Goal: Transaction & Acquisition: Purchase product/service

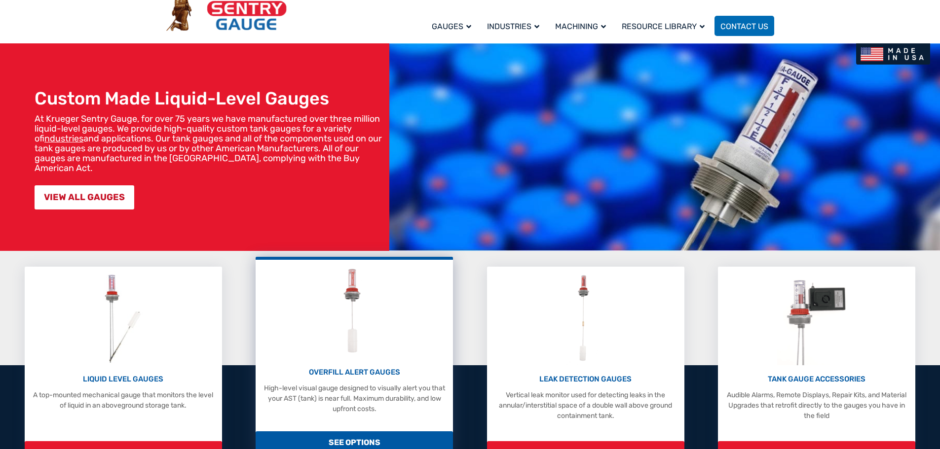
scroll to position [247, 0]
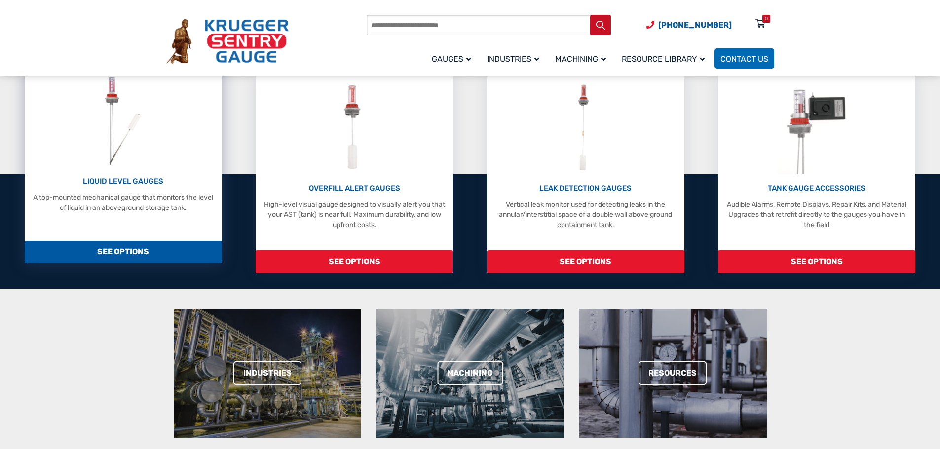
click at [117, 194] on p "A top-mounted mechanical gauge that monitors the level of liquid in an abovegro…" at bounding box center [123, 202] width 187 height 21
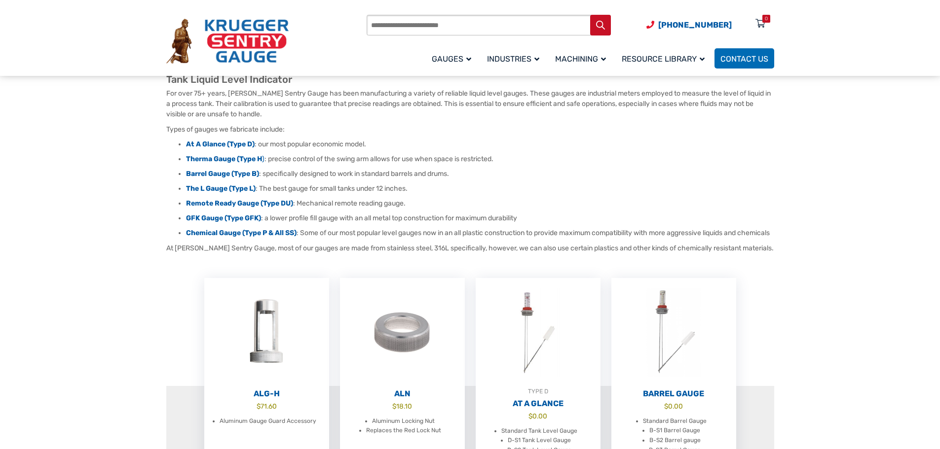
scroll to position [148, 0]
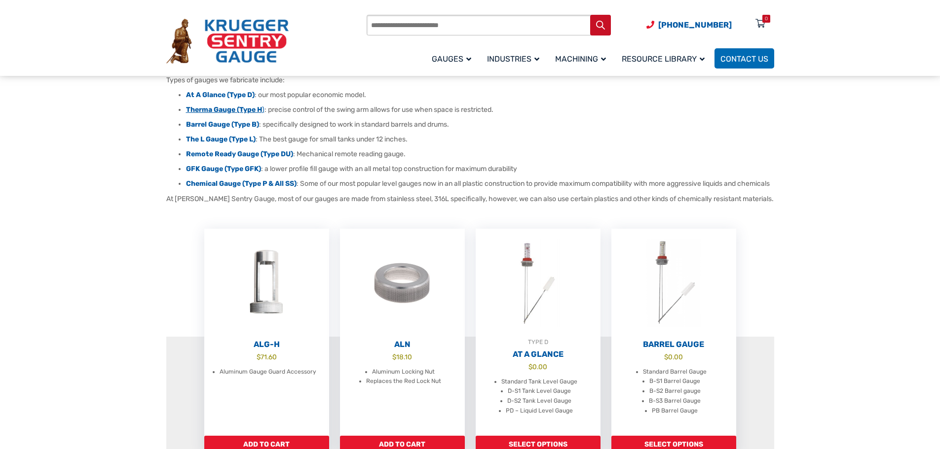
click at [226, 111] on strong "Therma Gauge (Type H" at bounding box center [224, 110] width 76 height 8
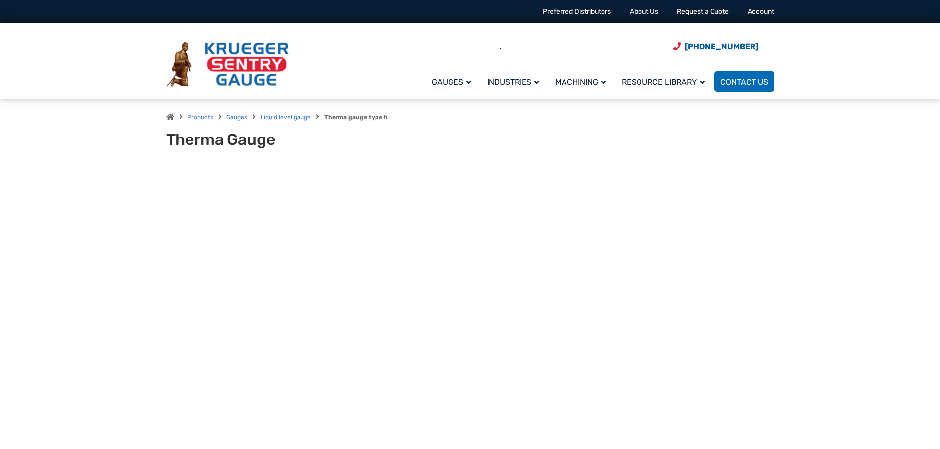
type input "**"
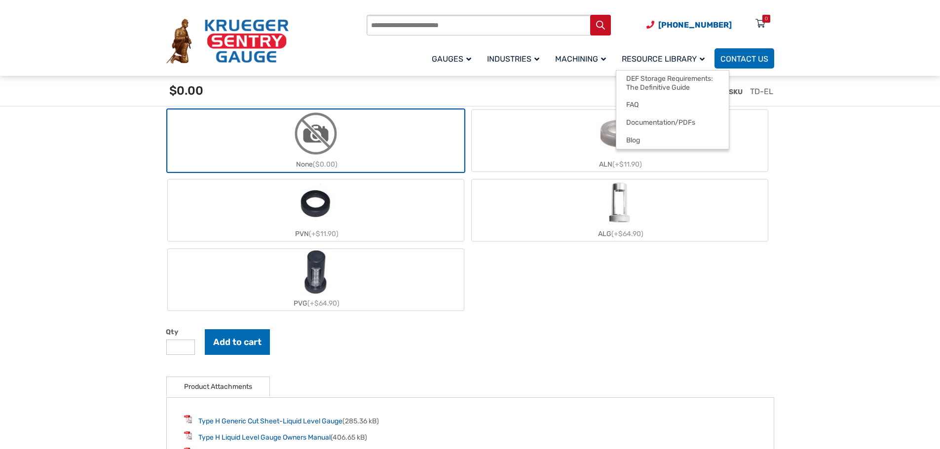
scroll to position [987, 0]
